Goal: Information Seeking & Learning: Check status

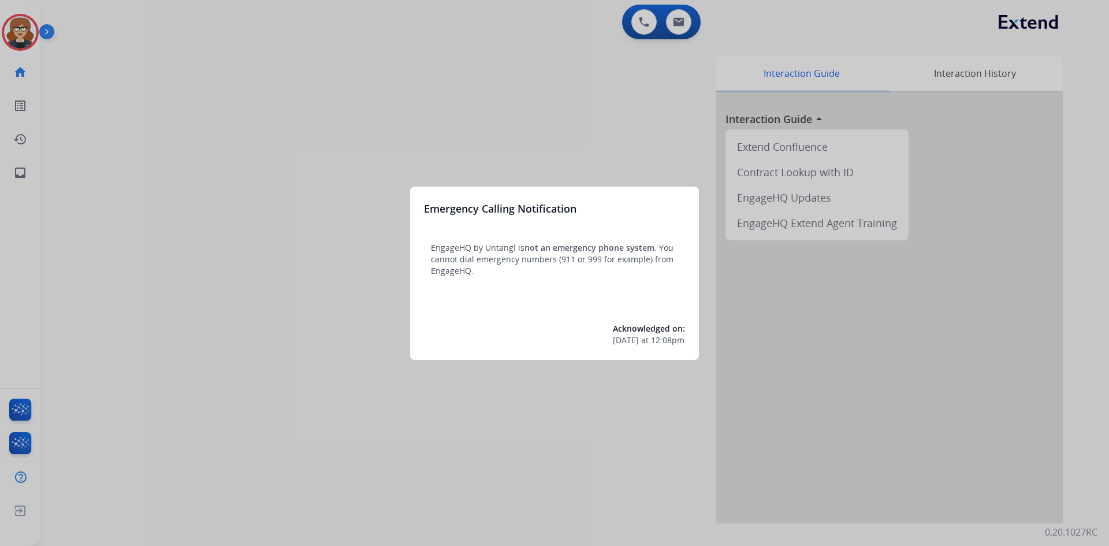
click at [18, 33] on div at bounding box center [554, 273] width 1109 height 546
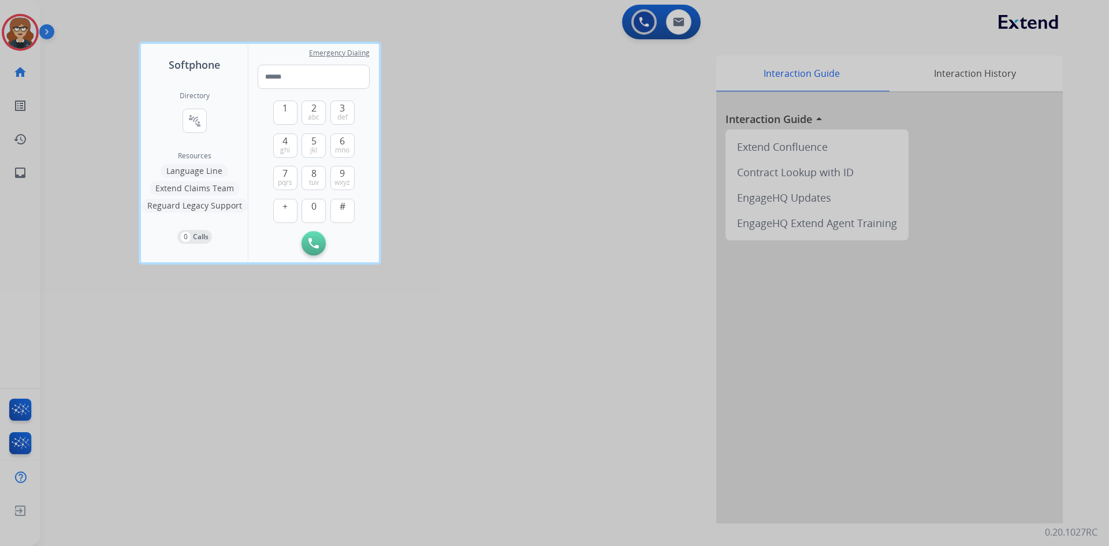
click at [523, 81] on div at bounding box center [554, 273] width 1109 height 546
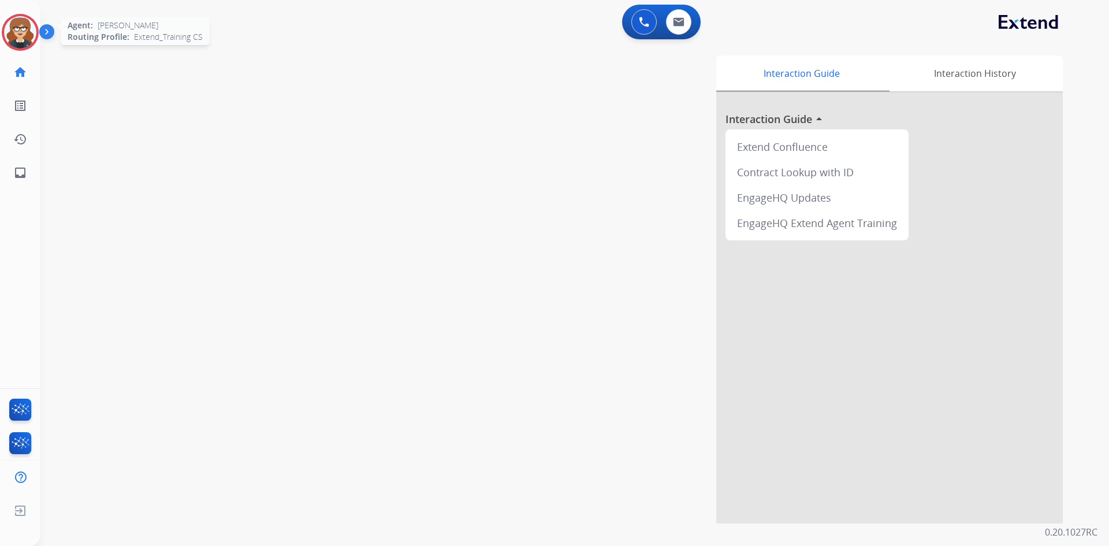
click at [19, 28] on img at bounding box center [20, 32] width 32 height 32
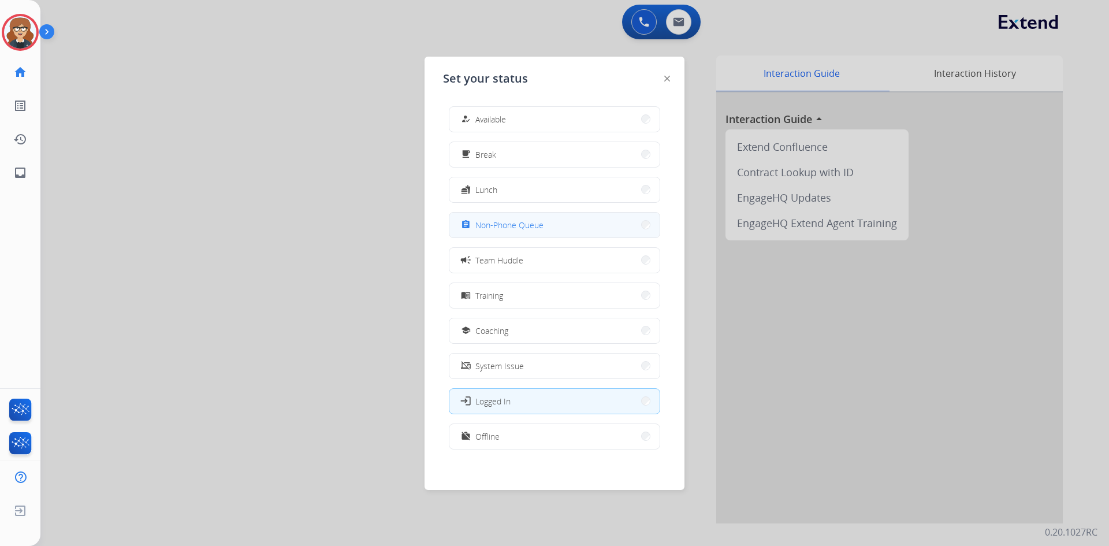
click at [519, 232] on button "assignment Non-Phone Queue" at bounding box center [554, 225] width 210 height 25
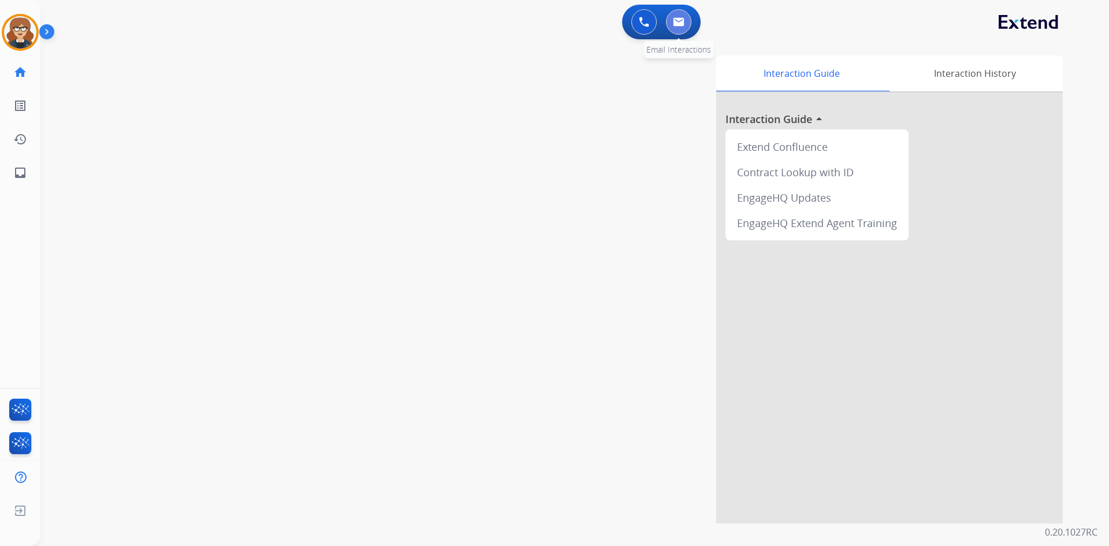
click at [686, 19] on button at bounding box center [678, 21] width 25 height 25
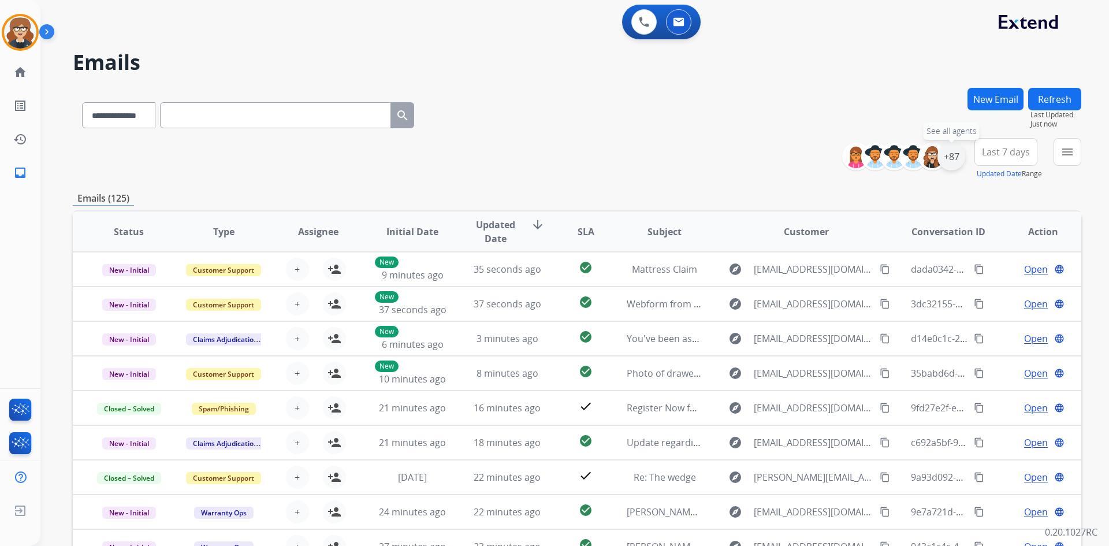
click at [956, 155] on div "+87" at bounding box center [951, 157] width 28 height 28
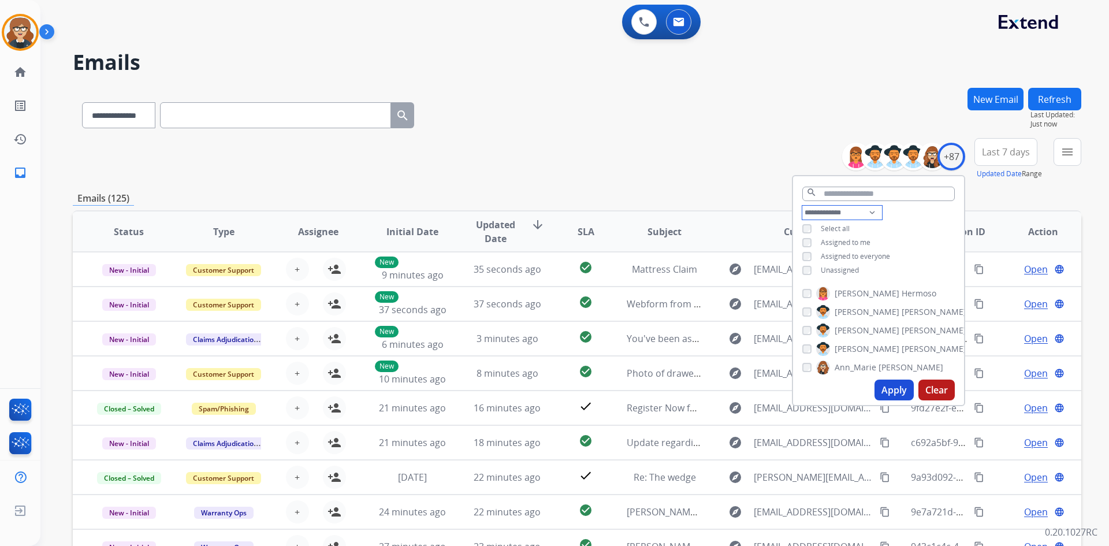
click at [869, 211] on select "**********" at bounding box center [842, 213] width 80 height 14
select select "**********"
click at [802, 206] on select "**********" at bounding box center [842, 213] width 80 height 14
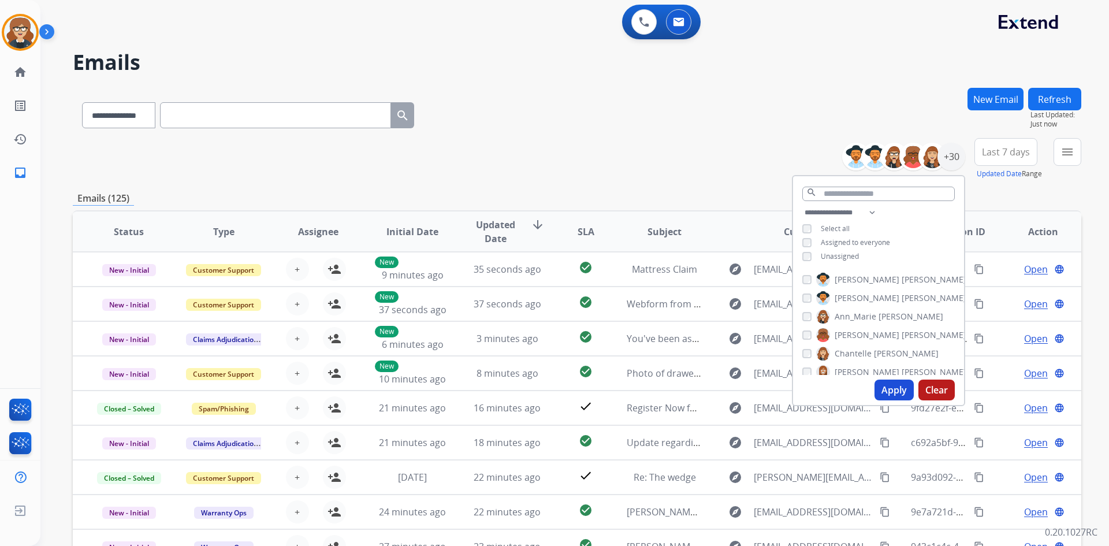
click at [892, 393] on button "Apply" at bounding box center [893, 389] width 39 height 21
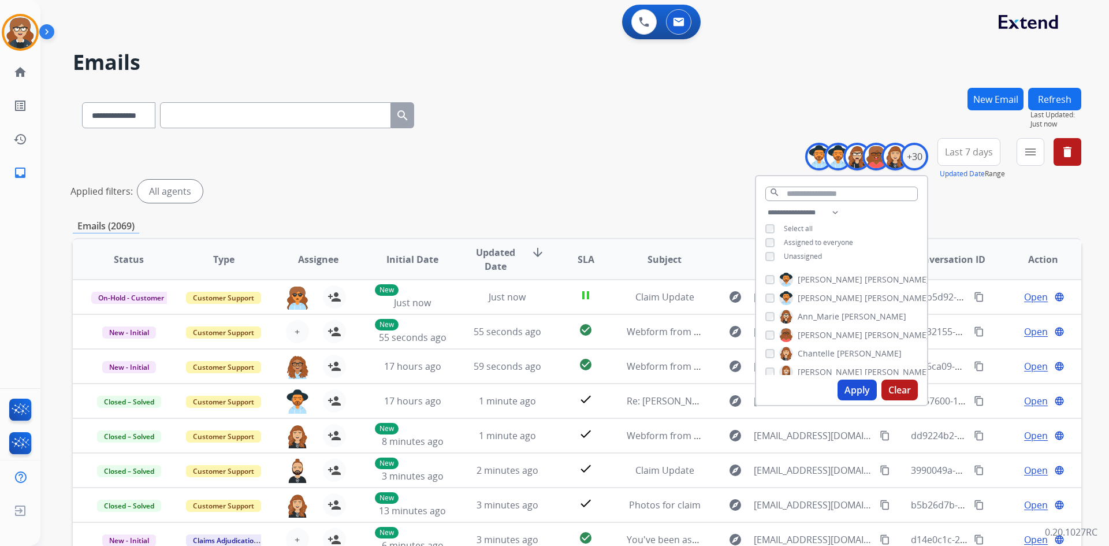
click at [969, 211] on div "**********" at bounding box center [577, 386] width 1008 height 597
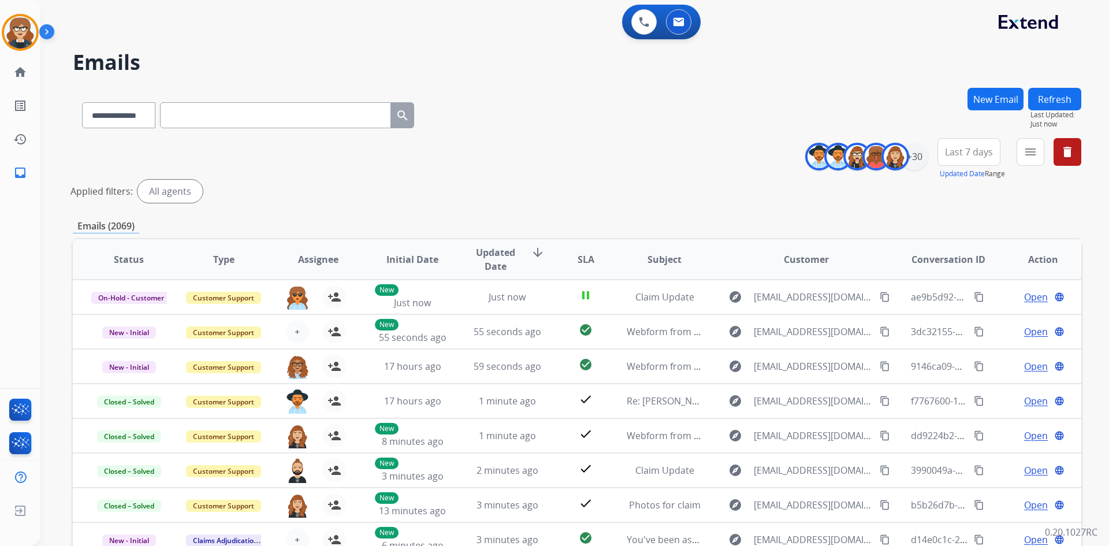
click at [969, 159] on button "Last 7 days" at bounding box center [968, 152] width 63 height 28
click at [953, 289] on div "Last 90 days" at bounding box center [965, 292] width 64 height 17
click at [1044, 198] on div "Applied filters: All agents" at bounding box center [574, 191] width 1008 height 23
click at [1038, 153] on button "menu Filters" at bounding box center [1030, 152] width 28 height 28
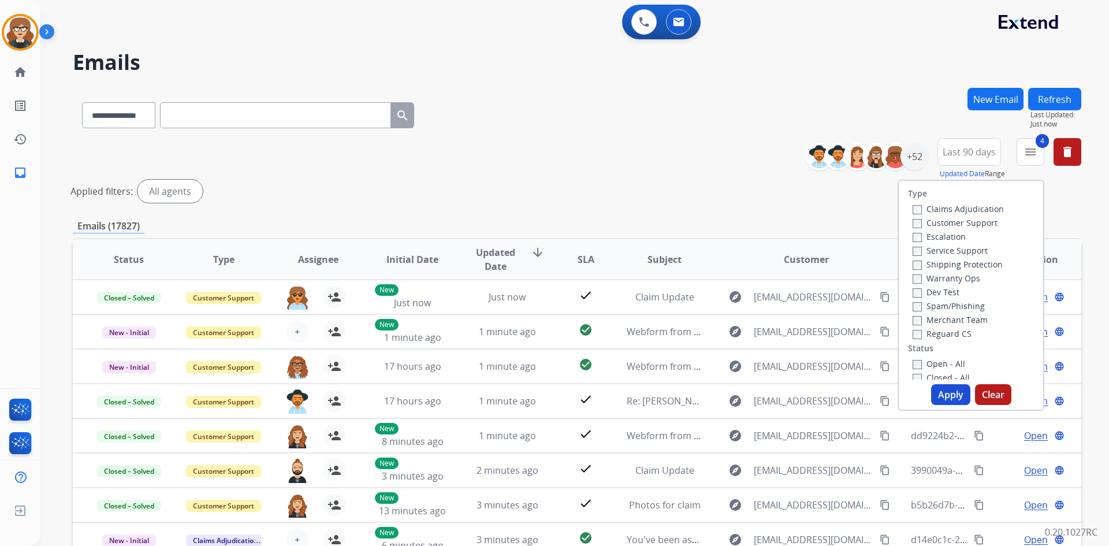
click at [949, 392] on button "Apply" at bounding box center [950, 394] width 39 height 21
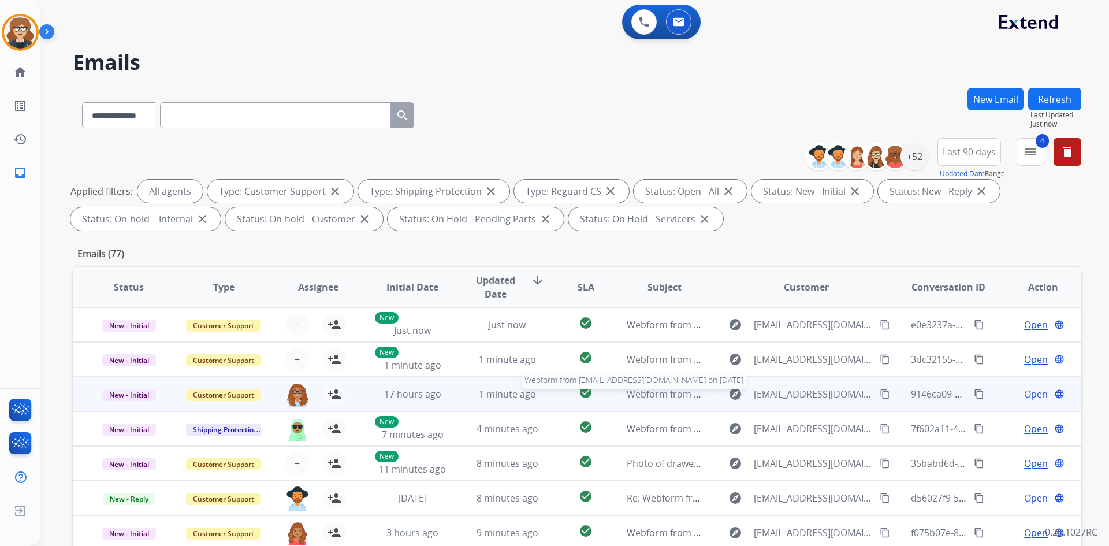
scroll to position [1, 0]
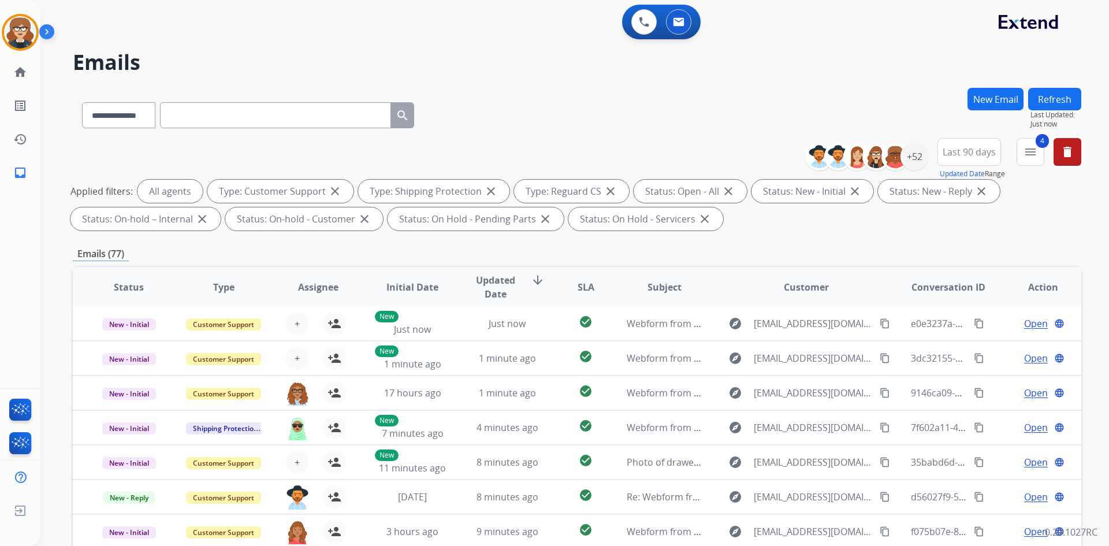
click at [311, 286] on span "Assignee" at bounding box center [318, 287] width 40 height 14
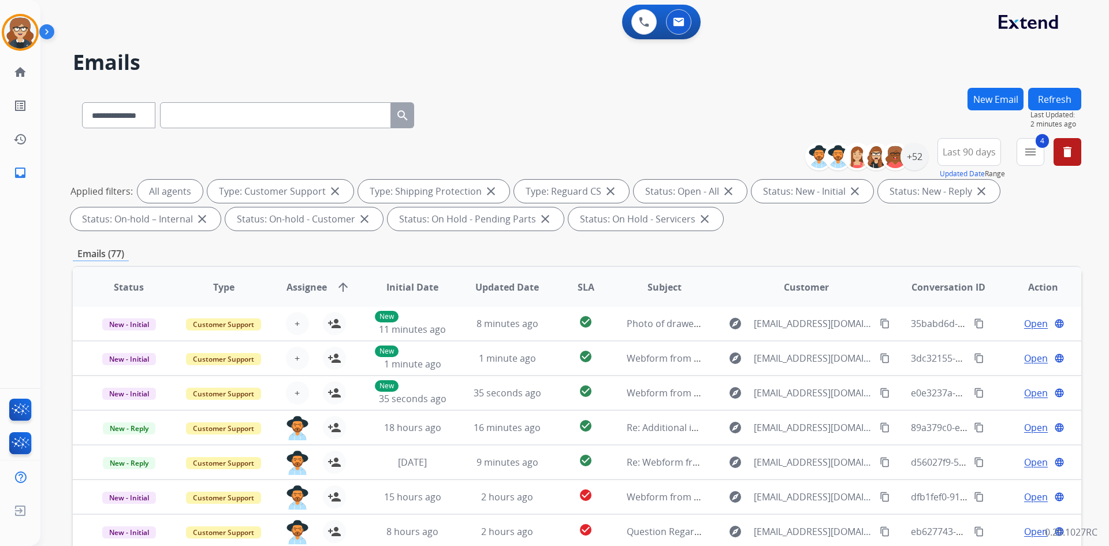
click at [481, 59] on h2 "Emails" at bounding box center [577, 62] width 1008 height 23
click at [908, 152] on div "+52" at bounding box center [914, 157] width 28 height 28
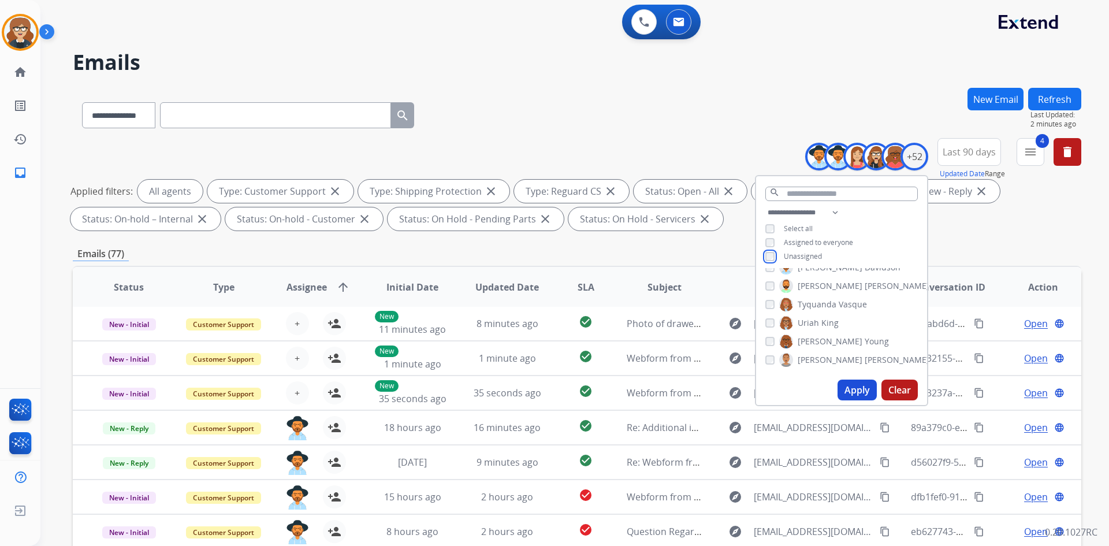
scroll to position [167, 0]
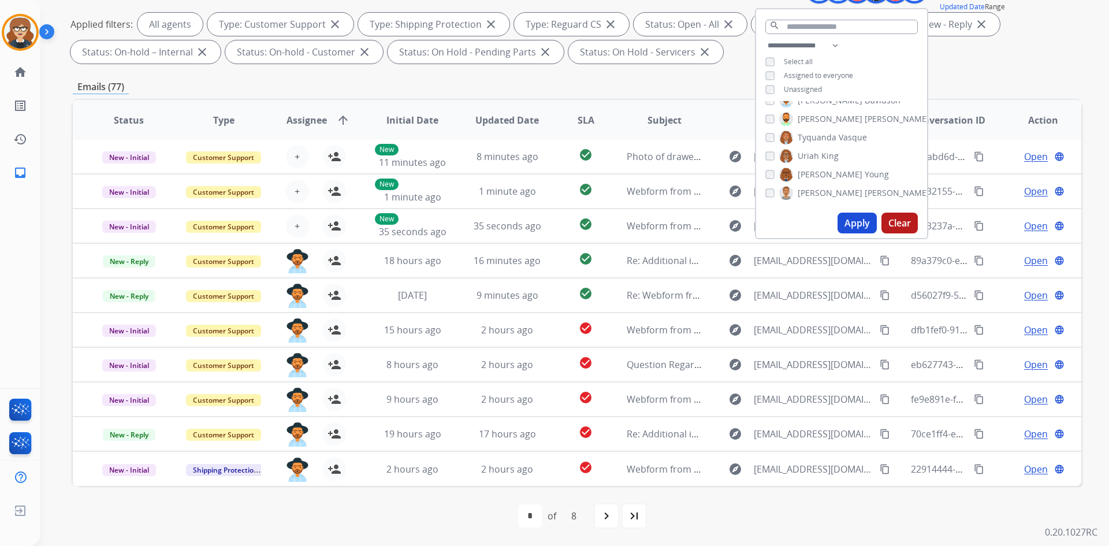
click at [858, 218] on button "Apply" at bounding box center [856, 223] width 39 height 21
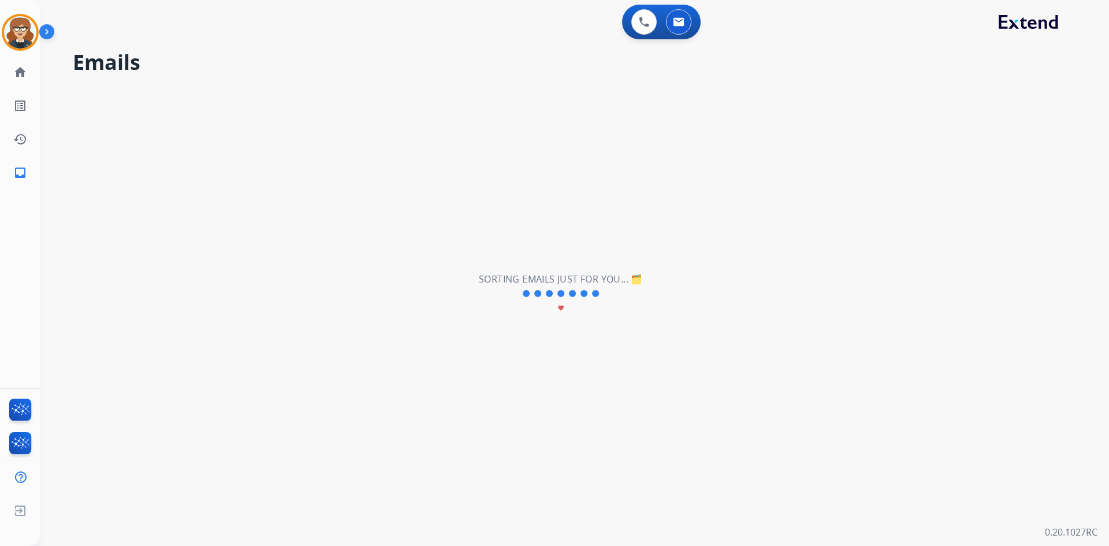
scroll to position [0, 0]
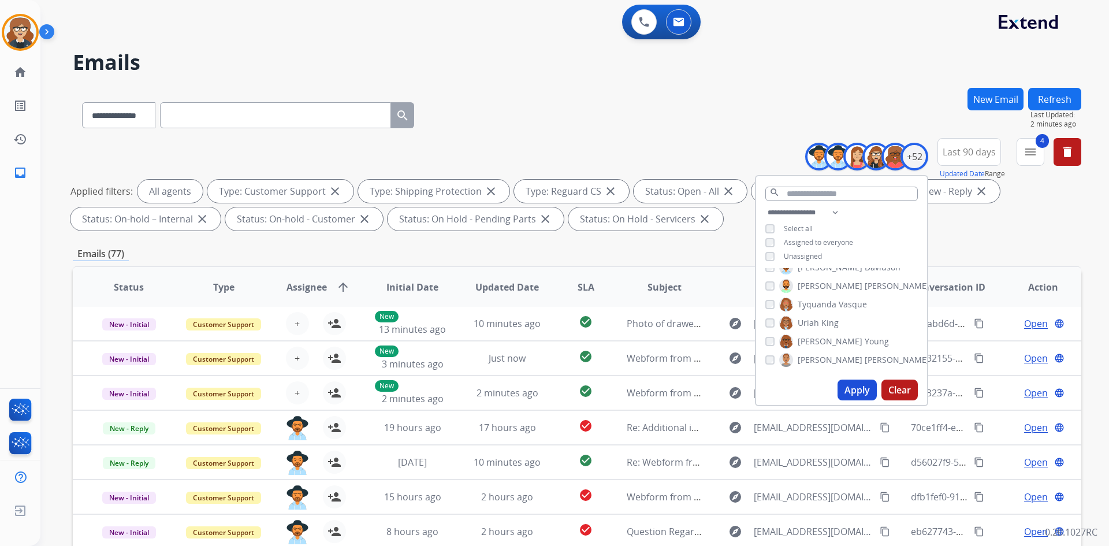
click at [1022, 214] on div "Applied filters: All agents Type: Customer Support close Type: Shipping Protect…" at bounding box center [574, 205] width 1008 height 51
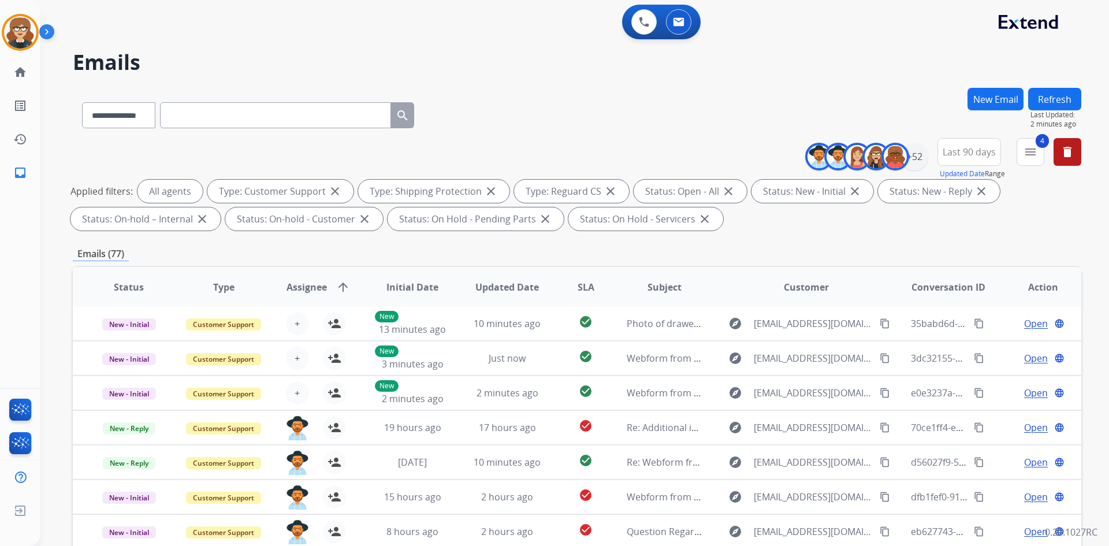
click at [305, 280] on span "Assignee" at bounding box center [306, 287] width 40 height 14
